Goal: Information Seeking & Learning: Learn about a topic

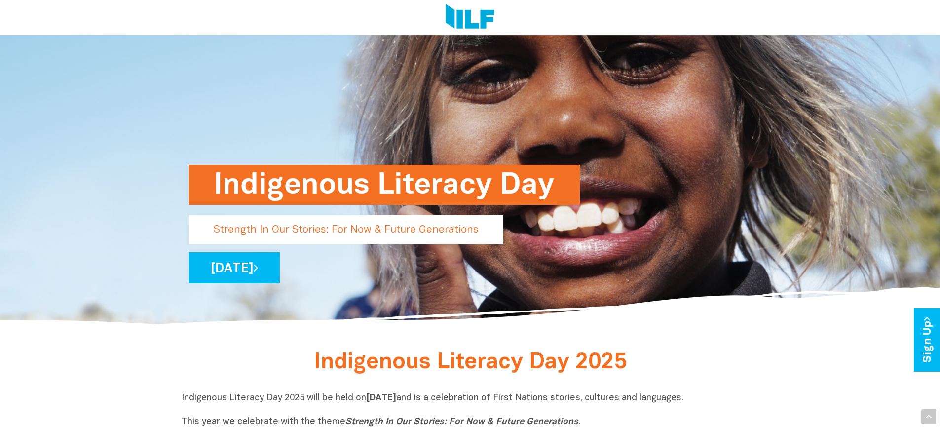
scroll to position [344, 0]
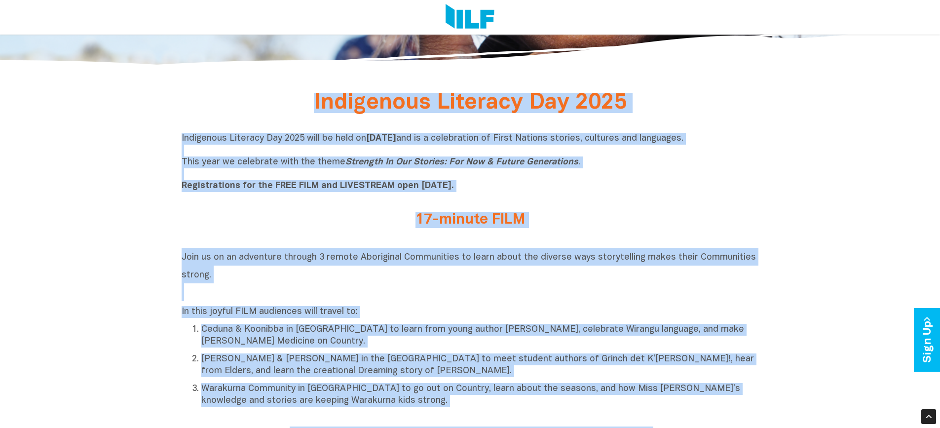
drag, startPoint x: 578, startPoint y: 308, endPoint x: 231, endPoint y: 115, distance: 397.7
copy div "Indigenous Literacy Day 2025 Indigenous Literacy Day 2025 will be held on Wedne…"
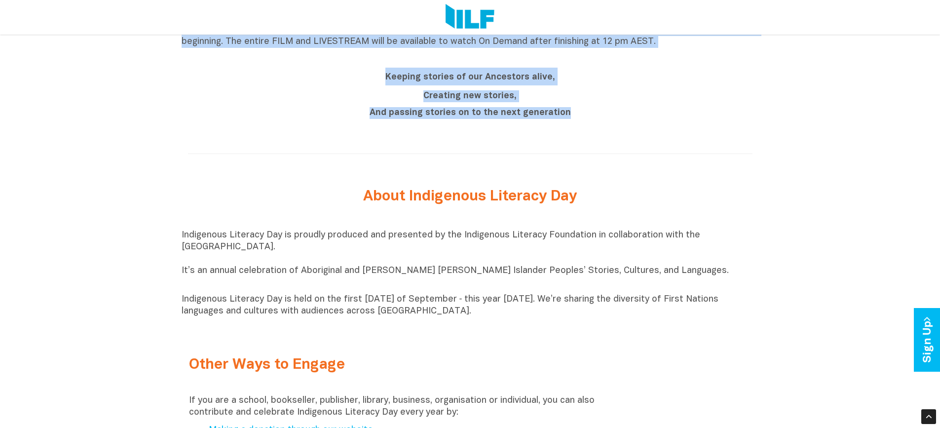
scroll to position [985, 0]
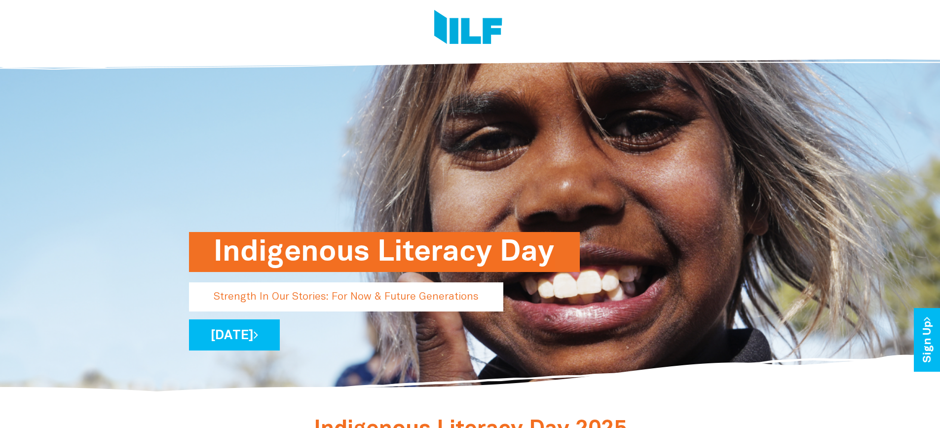
scroll to position [0, 0]
